Goal: Navigation & Orientation: Find specific page/section

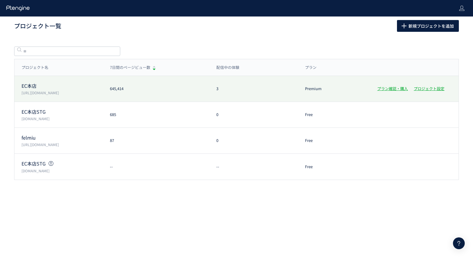
click at [52, 85] on p "EC本店" at bounding box center [61, 85] width 81 height 7
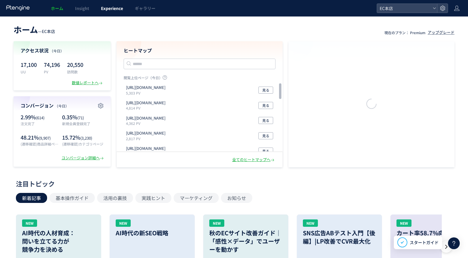
click at [108, 14] on link "Experience" at bounding box center [112, 8] width 34 height 16
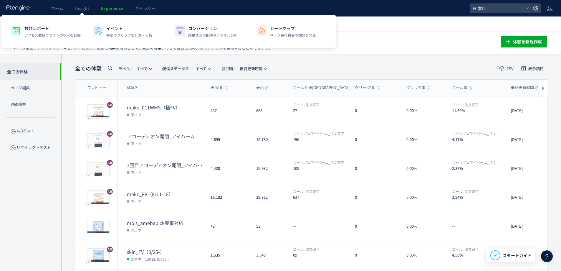
click at [118, 8] on span "Experience" at bounding box center [112, 8] width 22 height 6
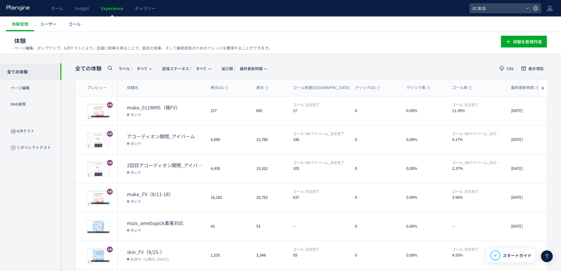
click at [105, 5] on span "Experience" at bounding box center [112, 8] width 22 height 6
click at [54, 19] on link "ユーザー" at bounding box center [48, 23] width 28 height 15
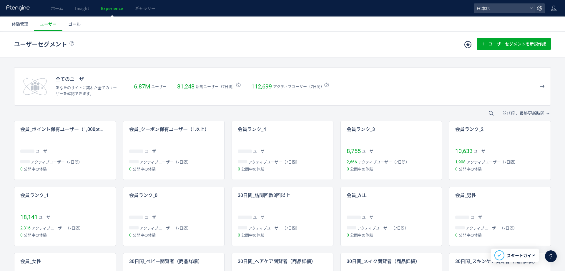
click at [87, 17] on ul "体験管理 ユーザー ゴール" at bounding box center [286, 23] width 560 height 15
click at [87, 11] on span "Insight" at bounding box center [82, 8] width 14 height 6
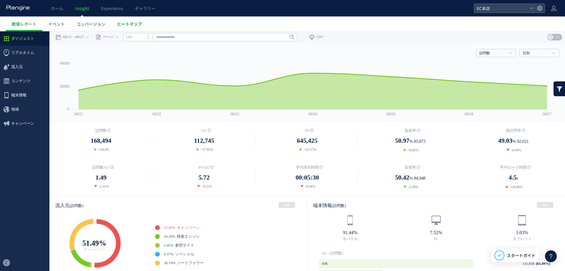
click at [128, 23] on span "ヒートマップ" at bounding box center [129, 24] width 25 height 6
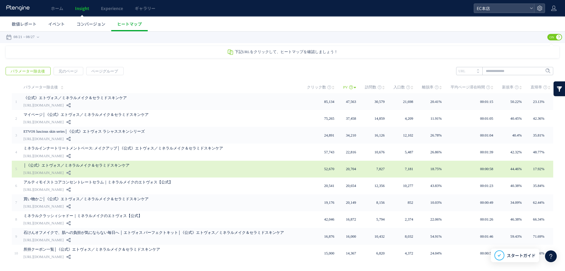
click at [169, 176] on div "│《公式》エトヴォス／ミネラルメイク＆セラミドスキンケア [URL][DOMAIN_NAME]" at bounding box center [161, 169] width 275 height 17
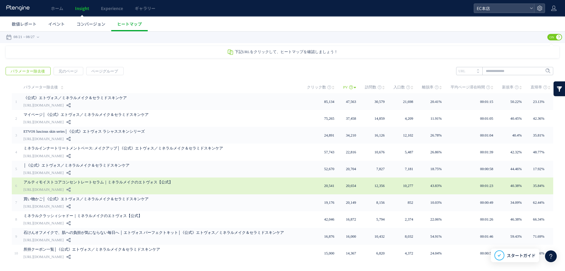
click at [69, 180] on link "アルティモイストコアコンセントレートセラム｜ミネラルメイクのエトヴォス【公式】" at bounding box center [159, 181] width 271 height 7
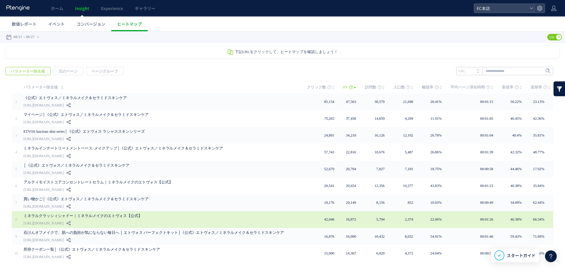
click at [62, 216] on link "ミネラルクラッシィシャドー｜ミネラルメイクのエトヴォス【公式】" at bounding box center [159, 215] width 271 height 7
